Goal: Task Accomplishment & Management: Complete application form

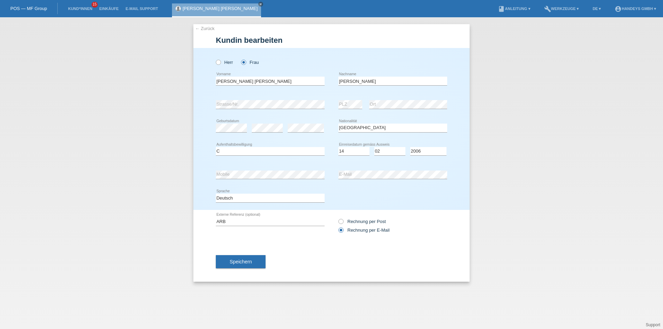
select select "EC"
select select "C"
select select "14"
select select "02"
select select "2006"
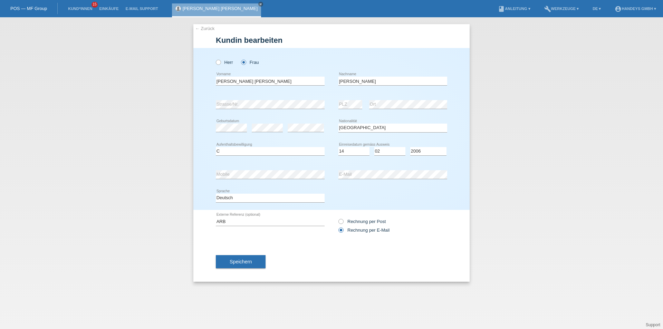
click at [206, 30] on link "← Zurück" at bounding box center [204, 28] width 19 height 5
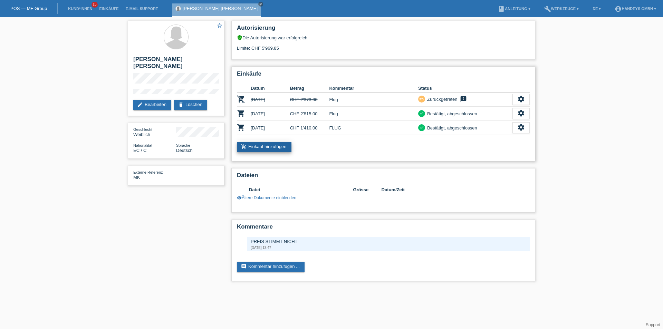
click at [262, 144] on link "add_shopping_cart Einkauf hinzufügen" at bounding box center [264, 147] width 55 height 10
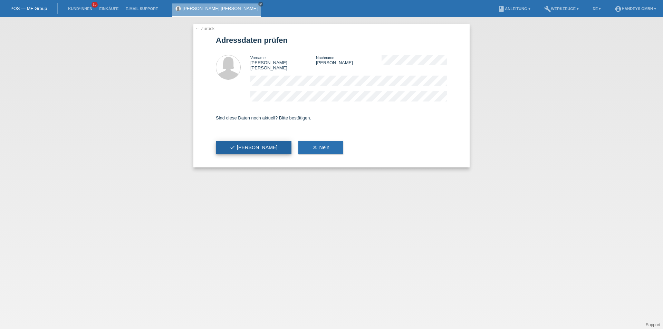
click at [237, 145] on span "check Ja" at bounding box center [254, 148] width 48 height 6
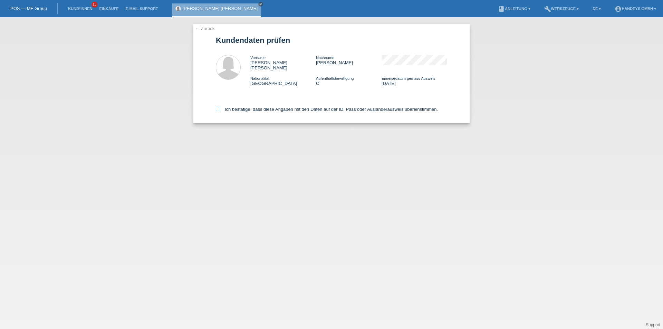
click at [219, 107] on icon at bounding box center [218, 109] width 4 height 4
click at [219, 107] on input "Ich bestätige, dass diese Angaben mit den Daten auf der ID, Pass oder Ausländer…" at bounding box center [218, 109] width 4 height 4
checkbox input "true"
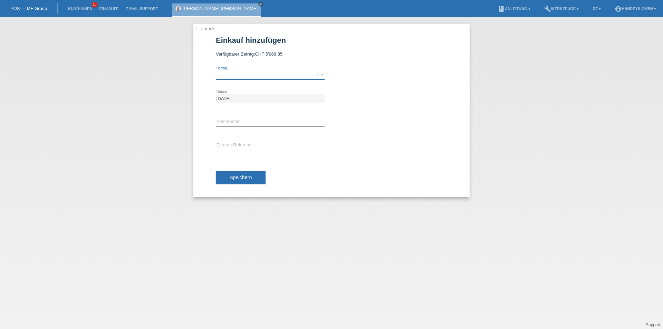
click at [235, 75] on input "text" at bounding box center [270, 75] width 109 height 9
type input "3455.00"
click at [236, 122] on input "text" at bounding box center [270, 122] width 109 height 9
type input "Ecuador Flug"
type input "ARB"
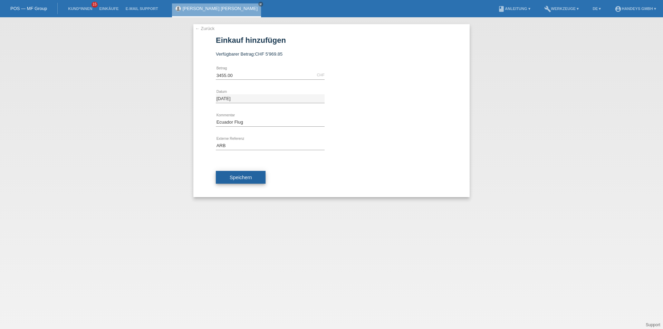
click at [238, 175] on span "Speichern" at bounding box center [241, 178] width 22 height 6
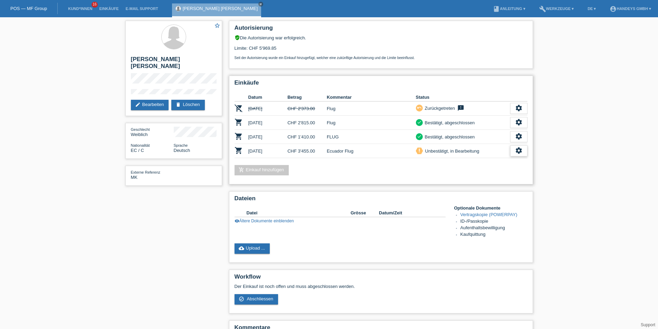
click at [521, 152] on icon "settings" at bounding box center [519, 151] width 8 height 8
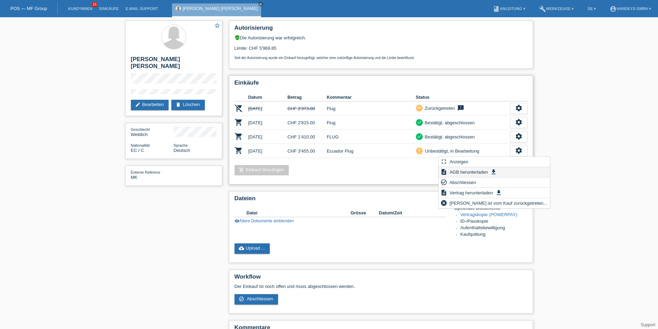
click at [457, 172] on span "AGB herunterladen" at bounding box center [468, 172] width 40 height 8
click at [476, 194] on span "Vertrag herunterladen" at bounding box center [471, 192] width 46 height 8
